Goal: Navigation & Orientation: Find specific page/section

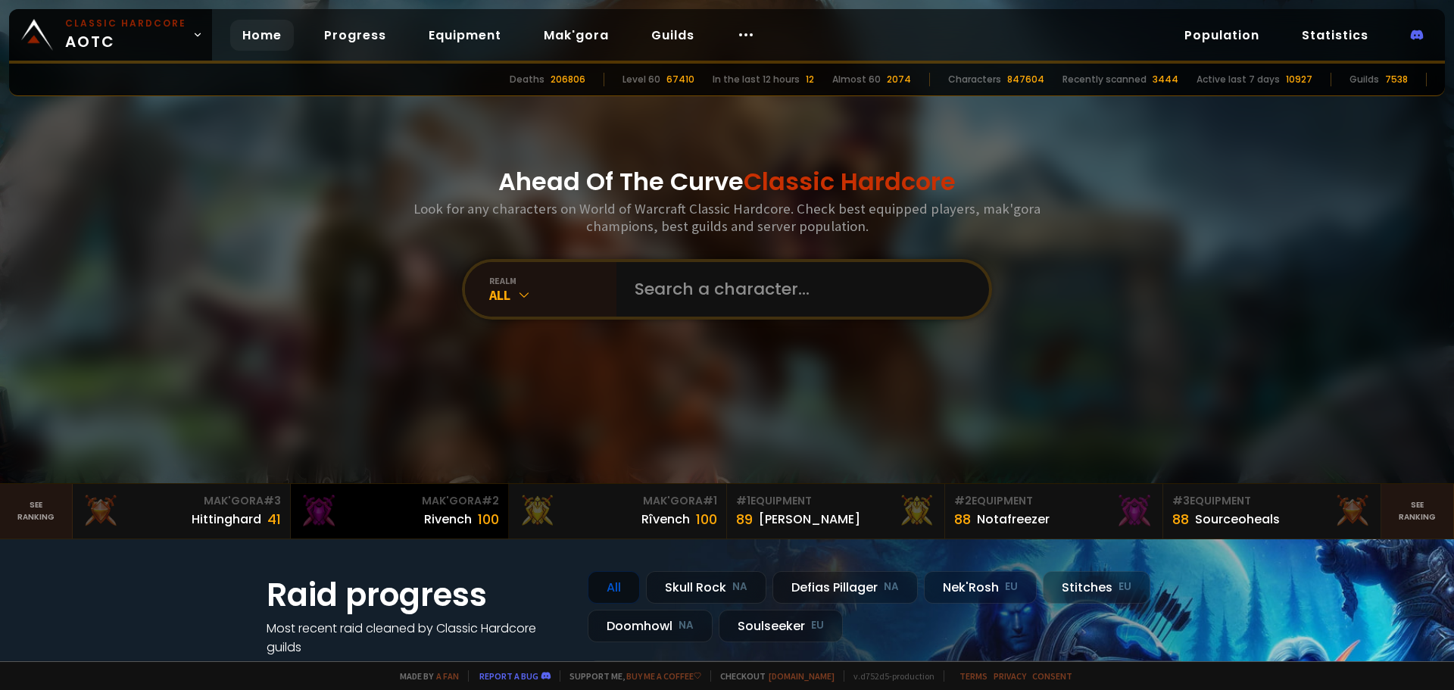
scroll to position [303, 0]
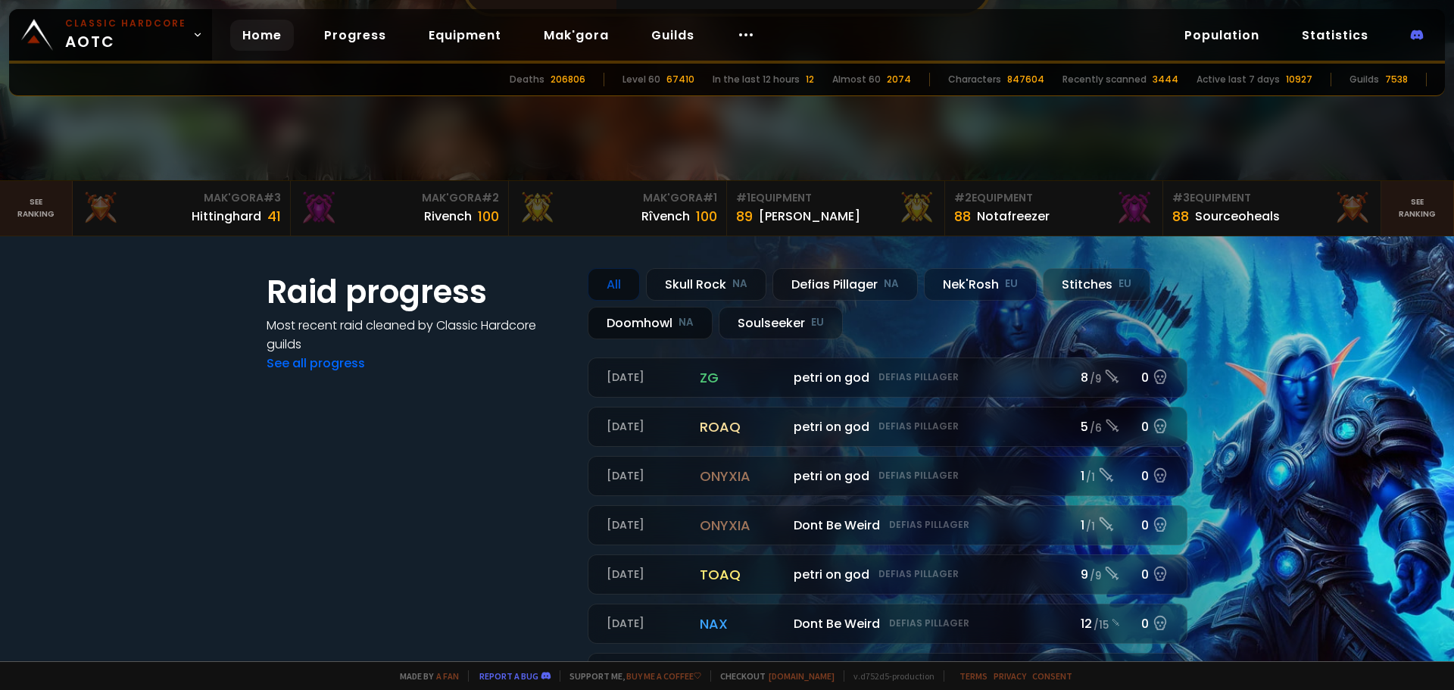
click at [638, 323] on div "Doomhowl NA" at bounding box center [650, 323] width 125 height 33
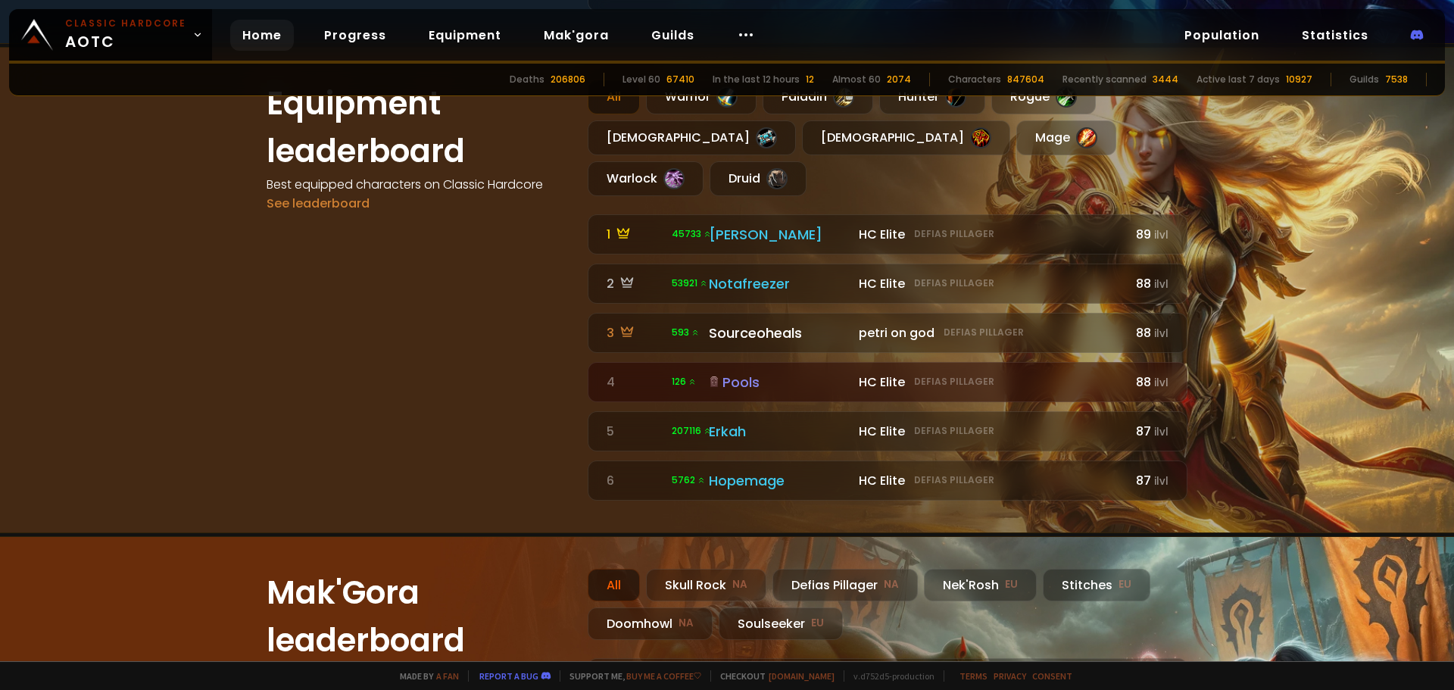
scroll to position [1363, 0]
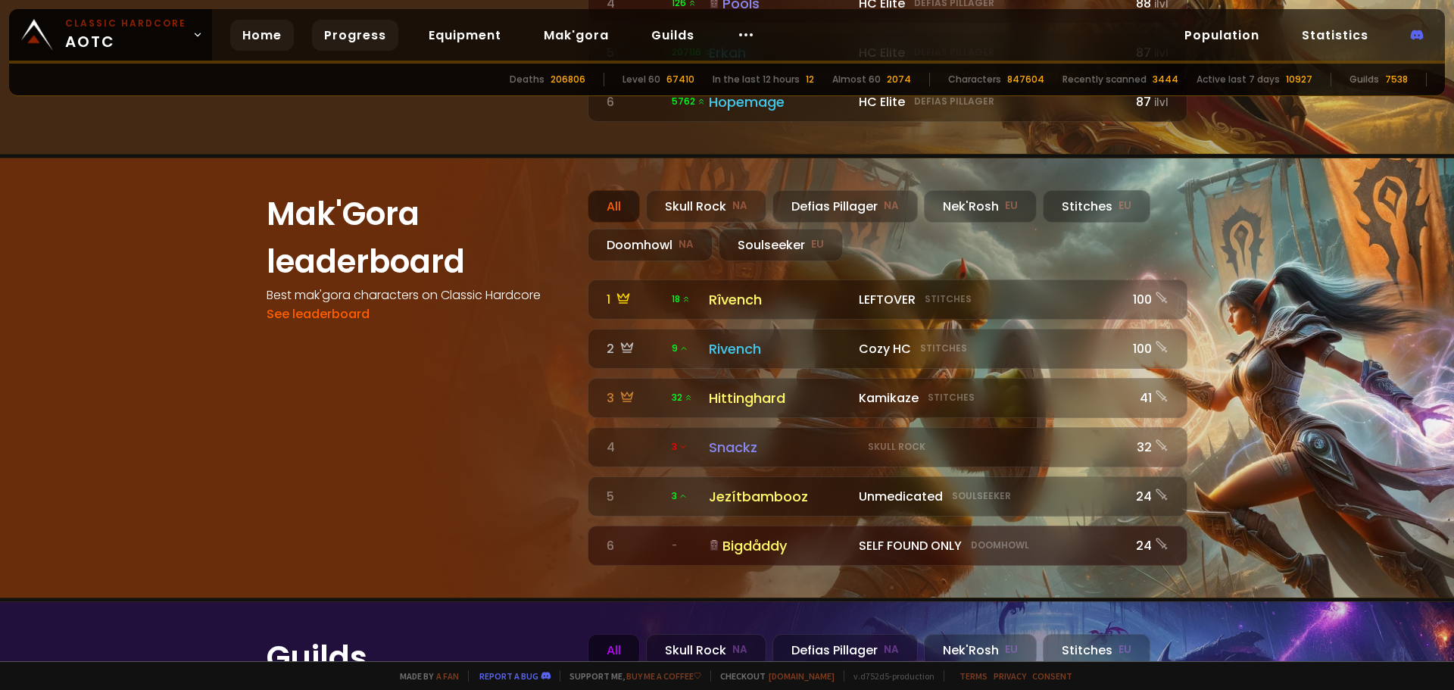
click at [339, 33] on link "Progress" at bounding box center [355, 35] width 86 height 31
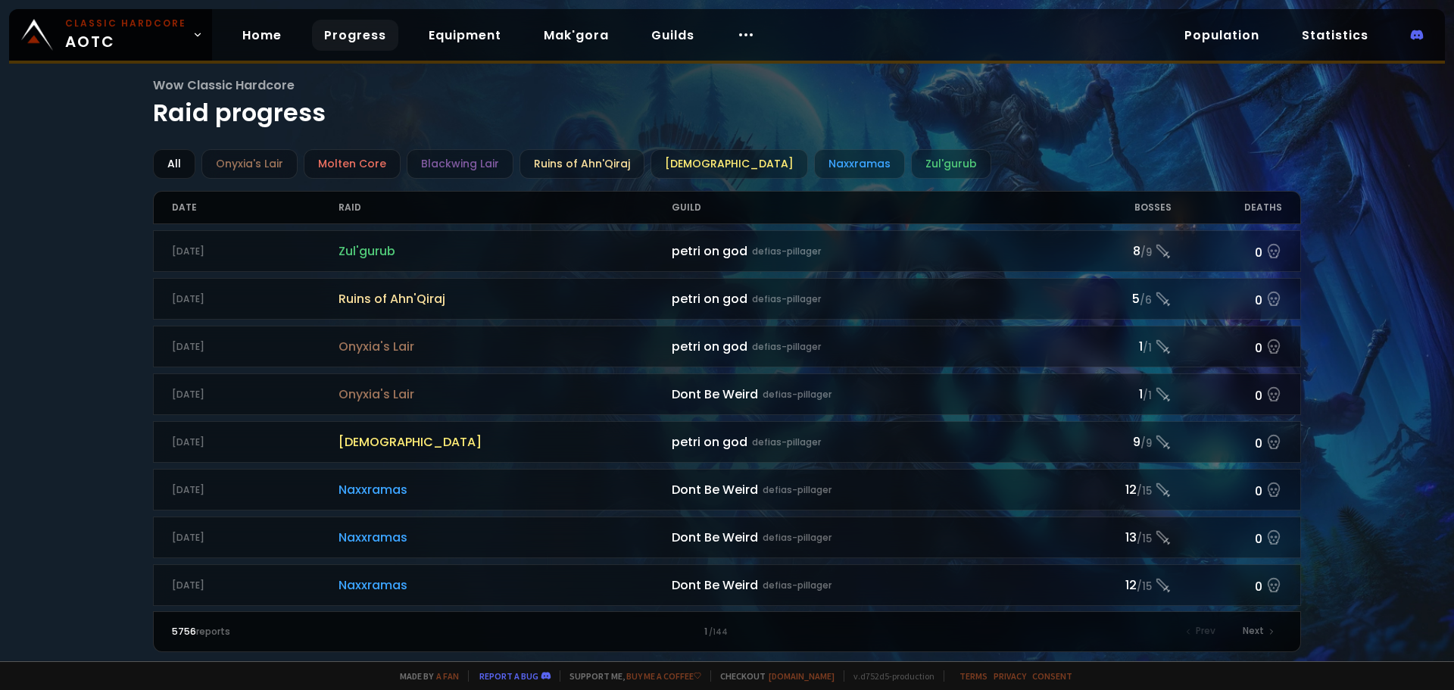
click at [175, 167] on div "All" at bounding box center [174, 164] width 42 height 30
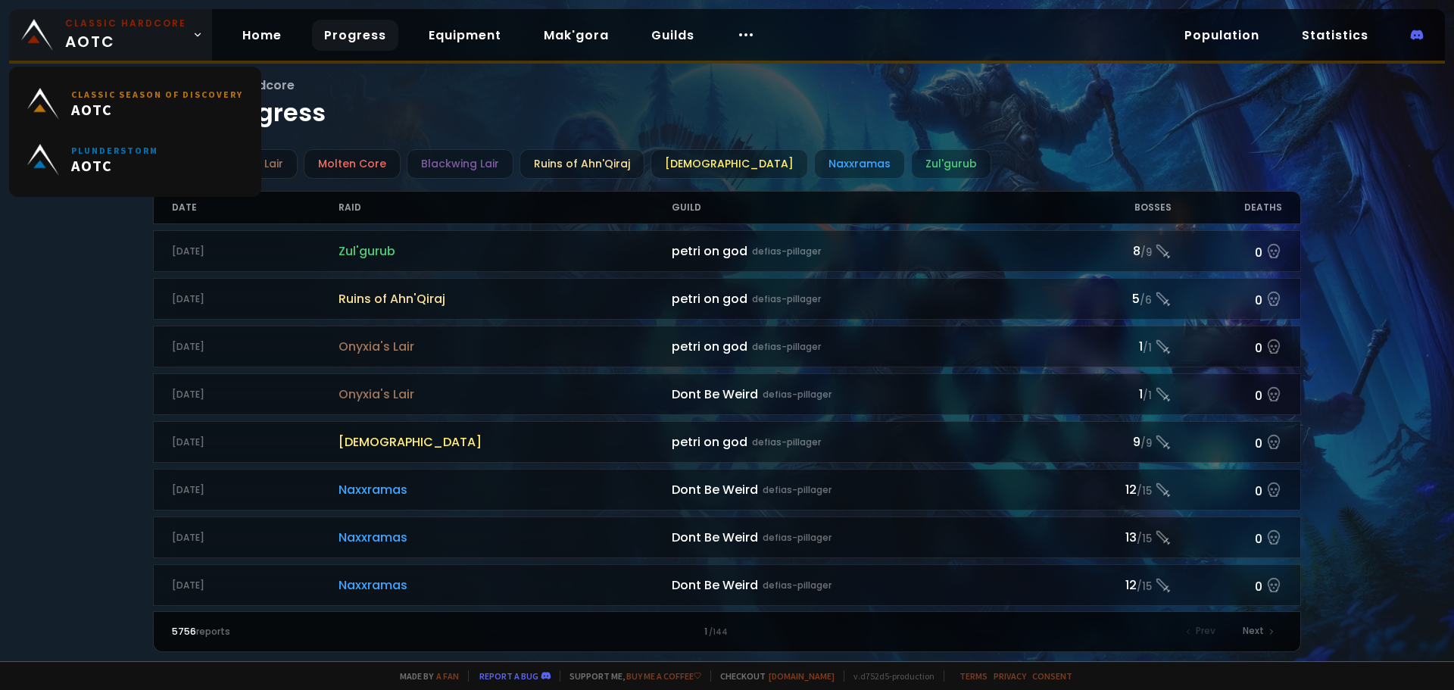
click at [135, 42] on span "Classic Hardcore AOTC" at bounding box center [125, 35] width 121 height 36
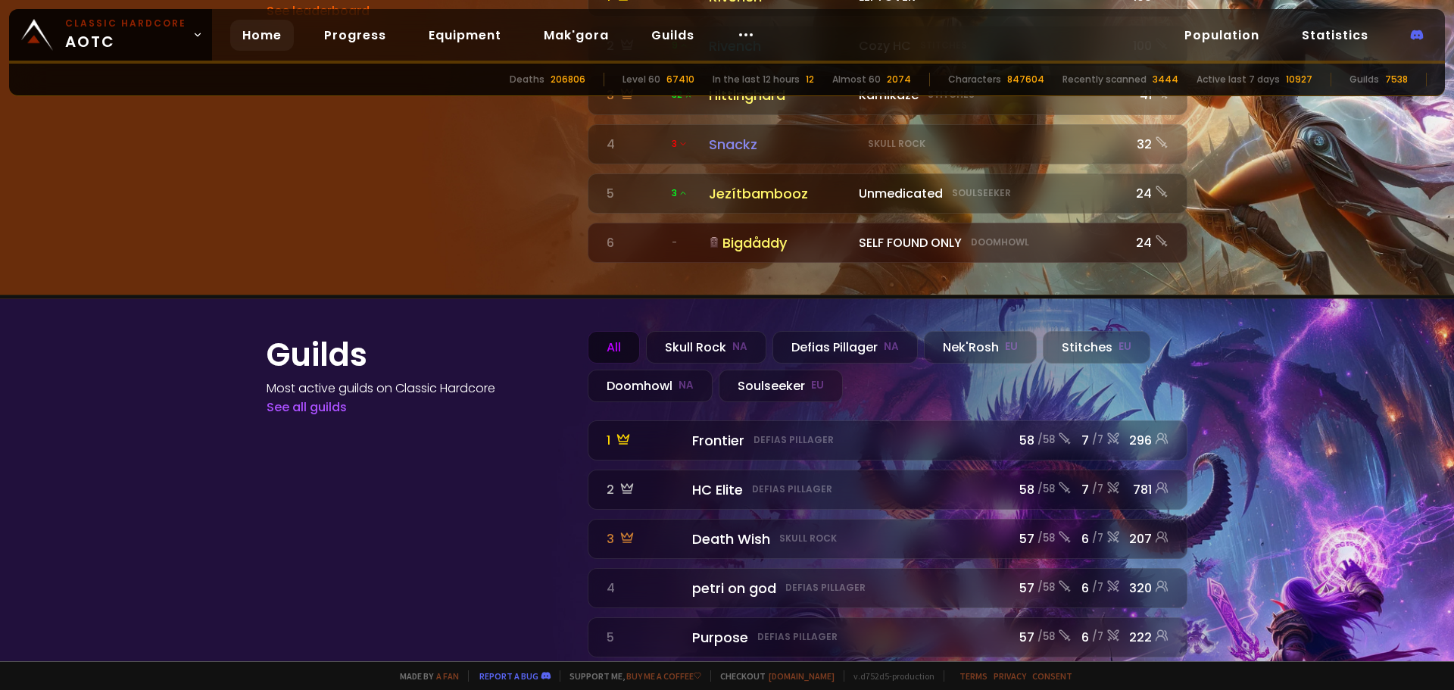
scroll to position [1679, 0]
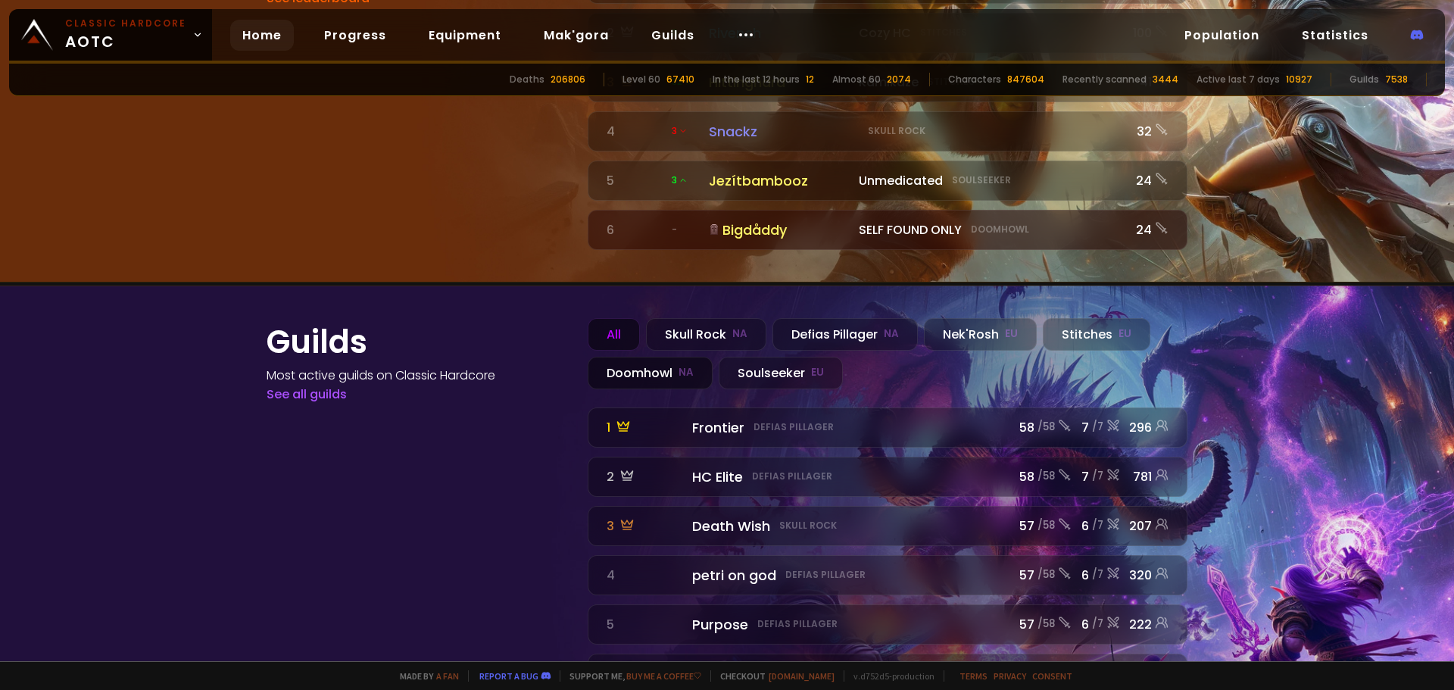
click at [682, 357] on div "Doomhowl NA" at bounding box center [650, 373] width 125 height 33
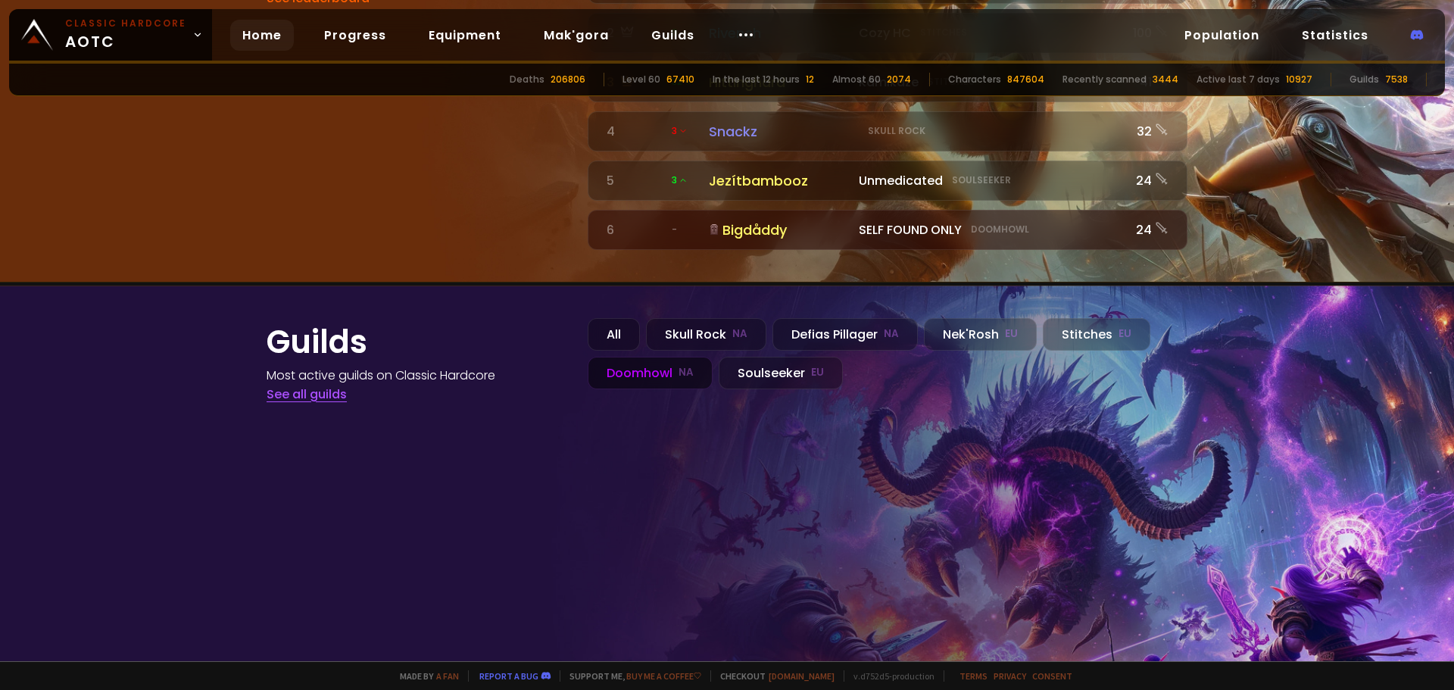
click at [327, 385] on link "See all guilds" at bounding box center [307, 393] width 80 height 17
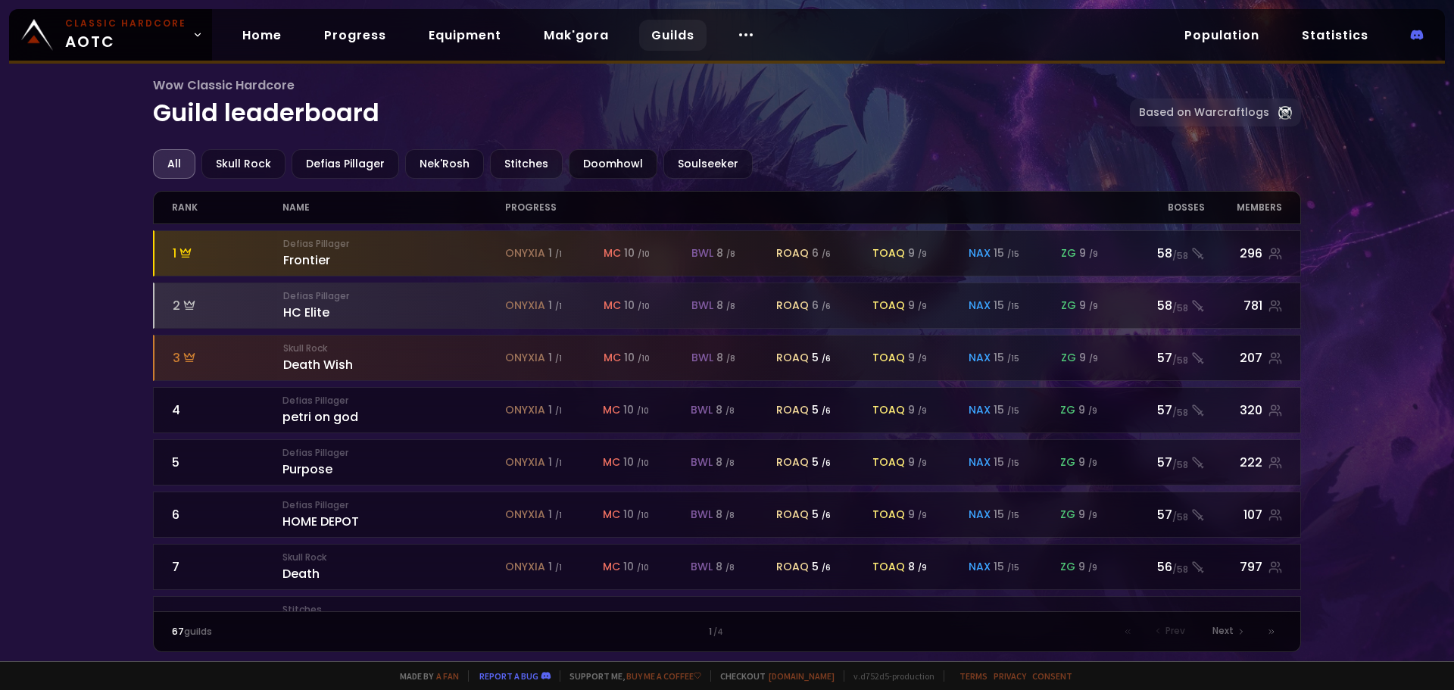
click at [589, 169] on div "Doomhowl" at bounding box center [613, 164] width 89 height 30
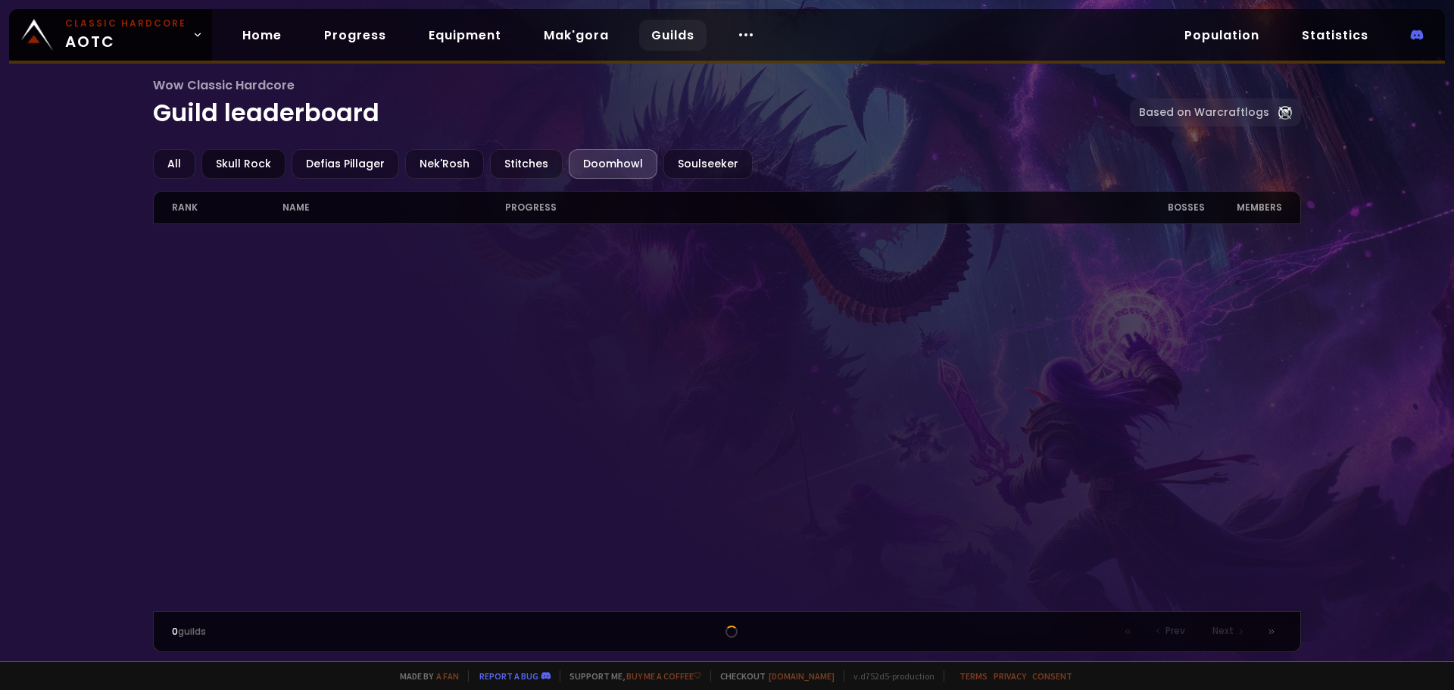
click at [201, 164] on div "Skull Rock" at bounding box center [243, 164] width 84 height 30
click at [184, 164] on div "All" at bounding box center [174, 164] width 42 height 30
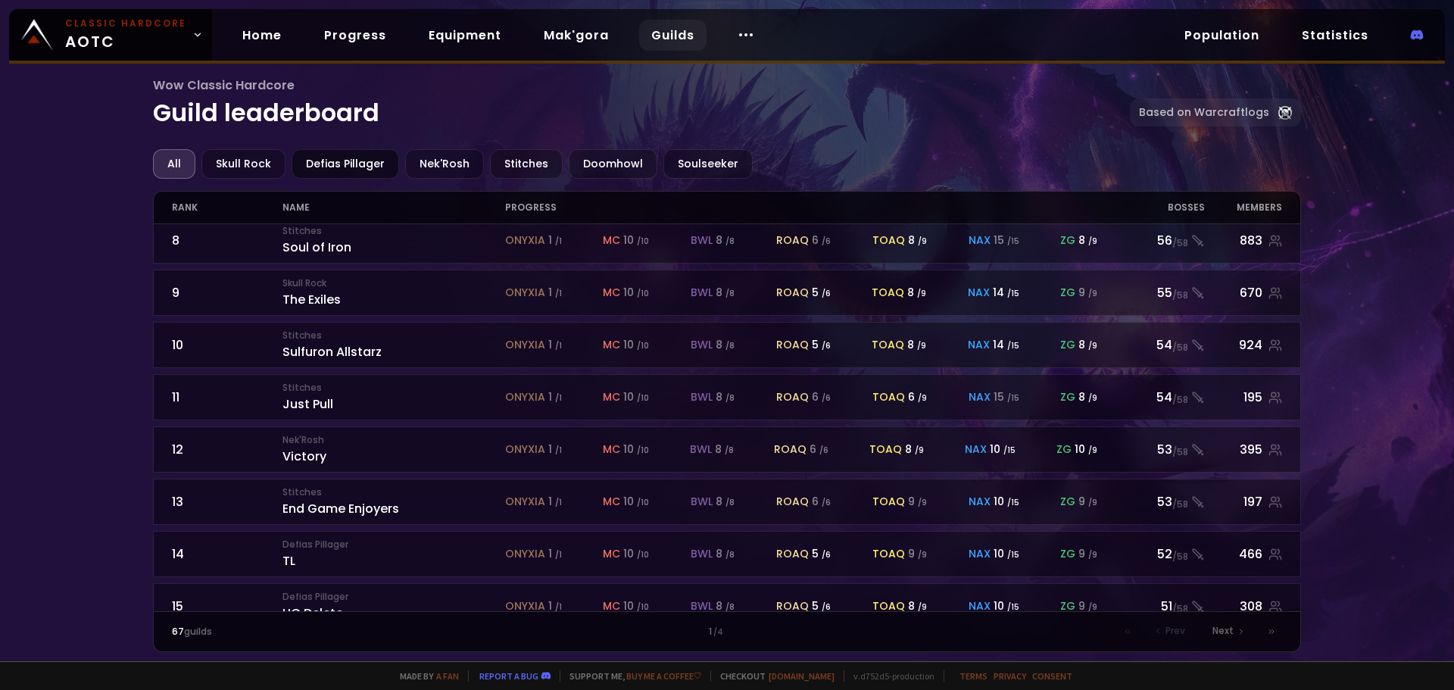
scroll to position [76, 0]
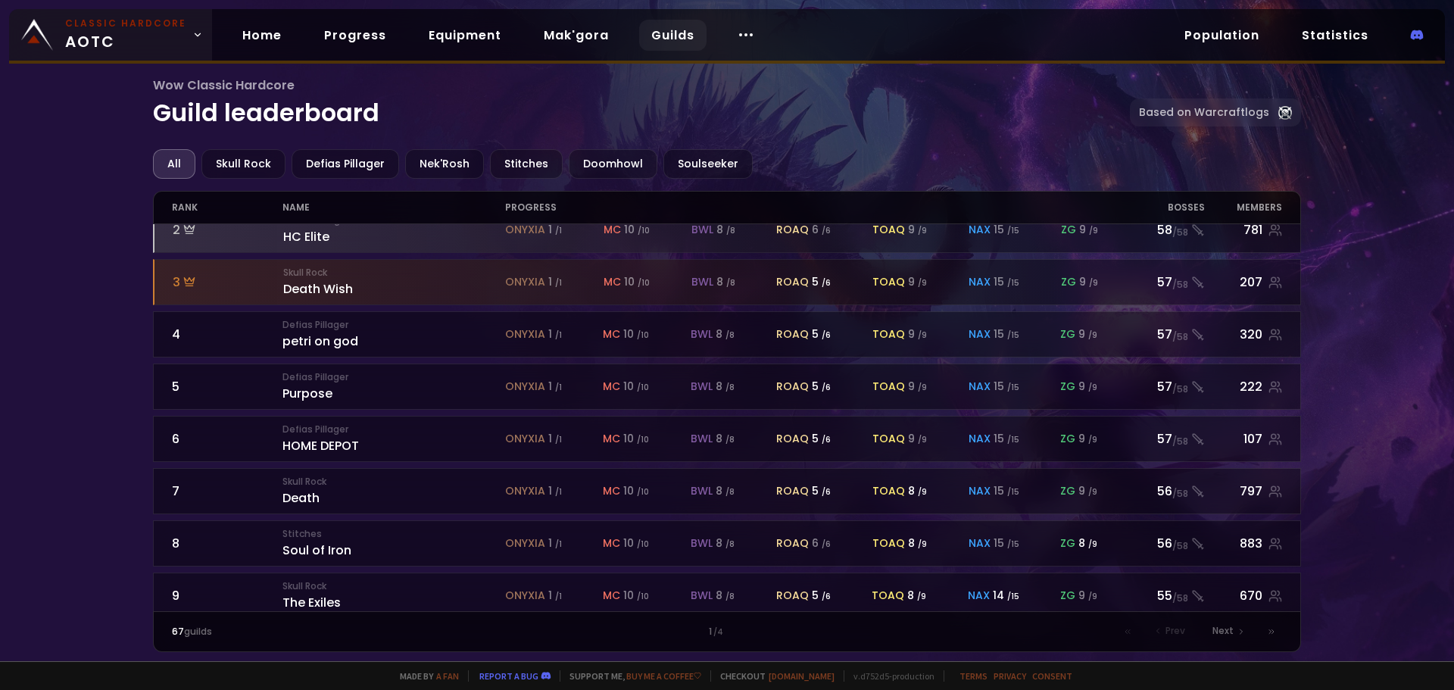
click at [99, 22] on small "Classic Hardcore" at bounding box center [125, 24] width 121 height 14
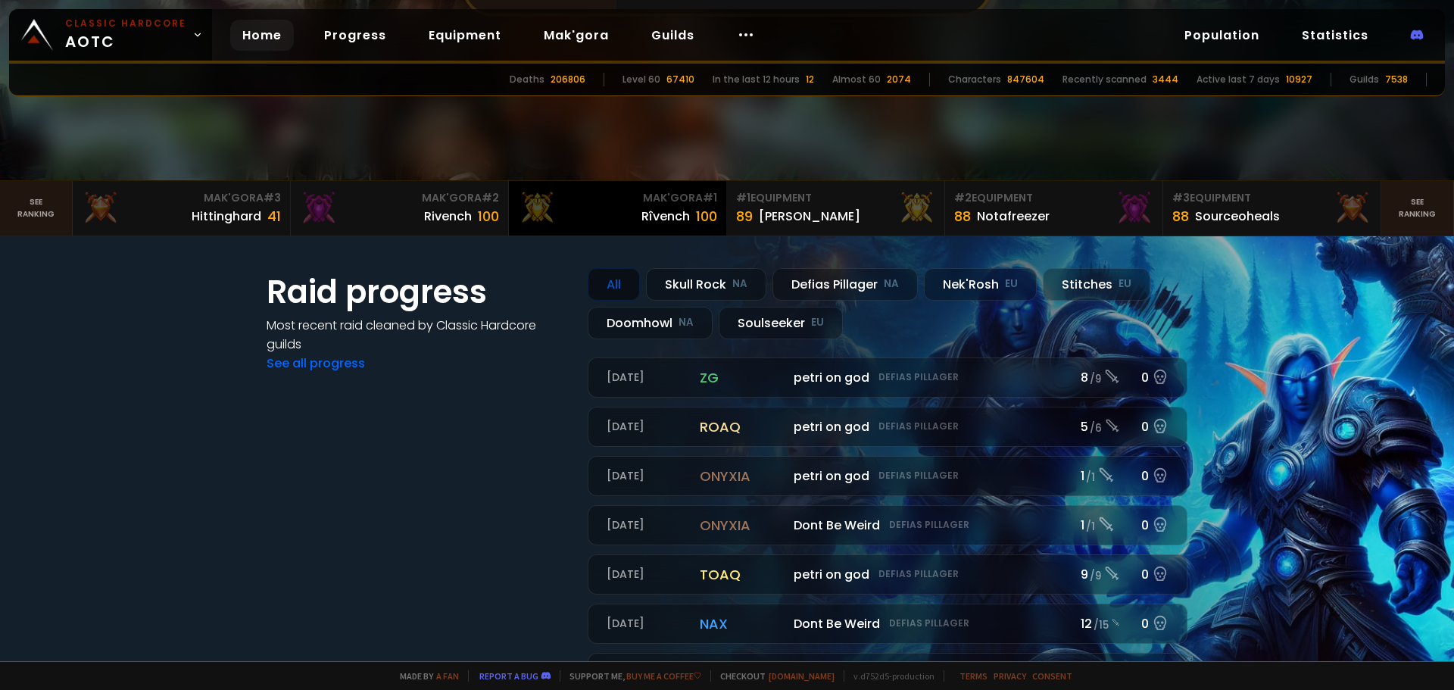
scroll to position [227, 0]
